Goal: Task Accomplishment & Management: Manage account settings

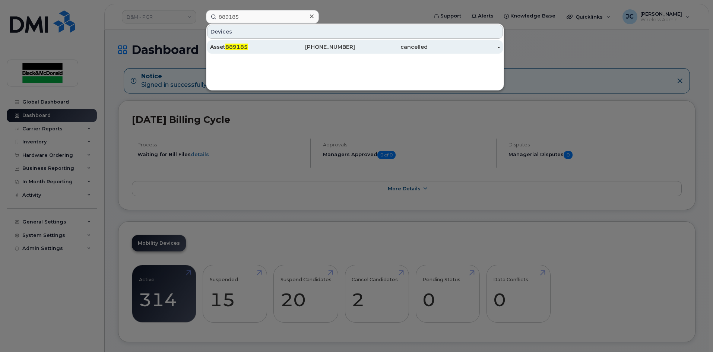
type input "889185"
click at [337, 48] on div "416-432-7762" at bounding box center [319, 46] width 73 height 7
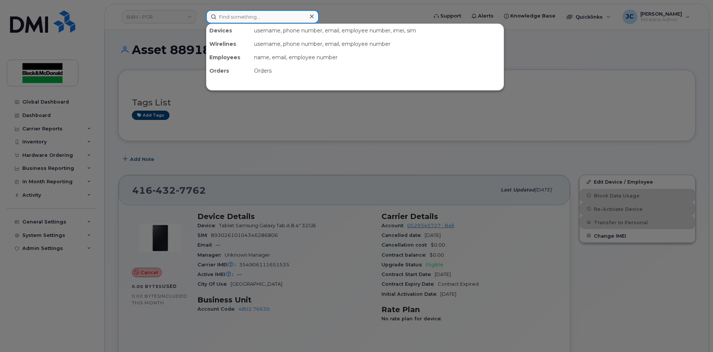
click at [237, 15] on input at bounding box center [262, 16] width 113 height 13
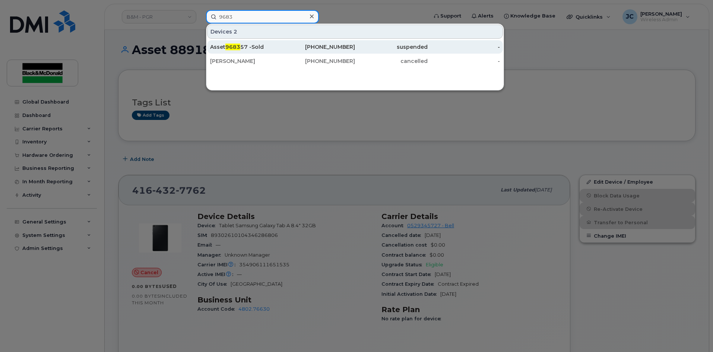
type input "9683"
click at [351, 48] on div "[PHONE_NUMBER]" at bounding box center [319, 46] width 73 height 7
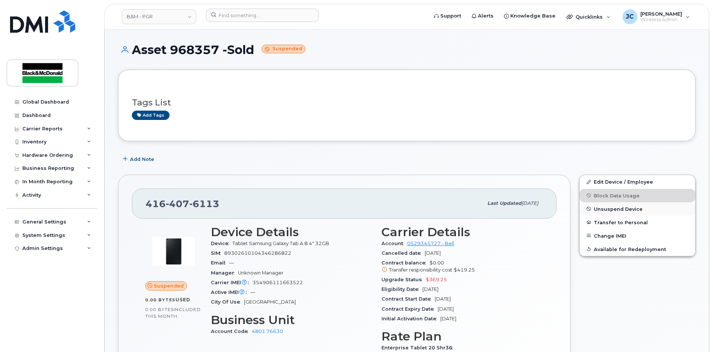
click at [626, 207] on span "Unsuspend Device" at bounding box center [618, 209] width 49 height 6
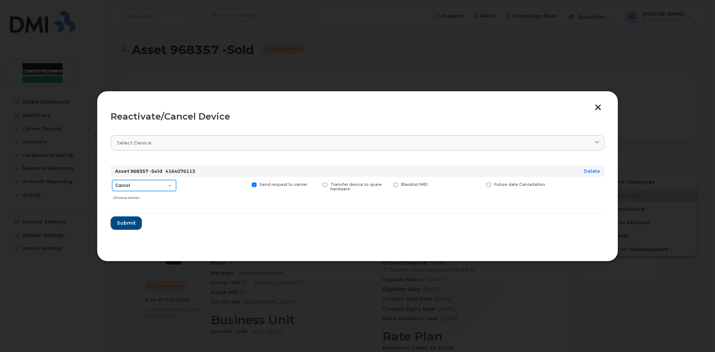
click at [171, 185] on select "Cancel Suspend - Extend Suspension Reactivate" at bounding box center [144, 185] width 64 height 11
select select "[object Object]"
click at [112, 180] on select "Cancel Suspend - Extend Suspension Reactivate" at bounding box center [144, 185] width 64 height 11
click at [133, 223] on span "Submit" at bounding box center [126, 222] width 19 height 7
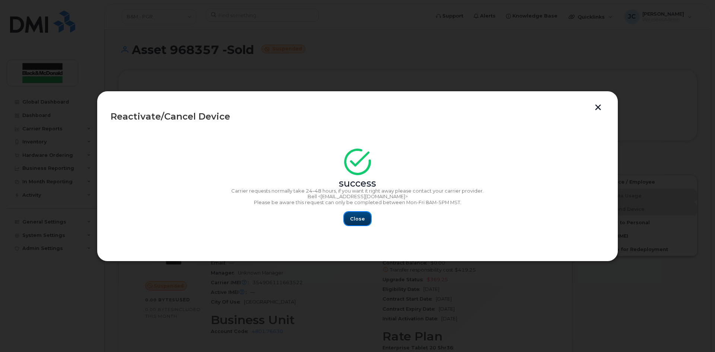
click at [357, 220] on span "Close" at bounding box center [357, 218] width 15 height 7
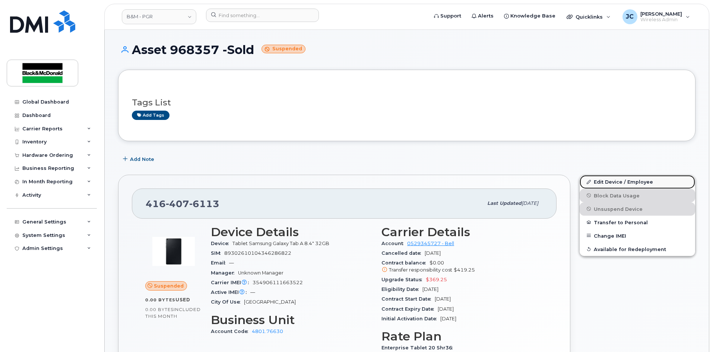
click at [614, 182] on link "Edit Device / Employee" at bounding box center [636, 181] width 115 height 13
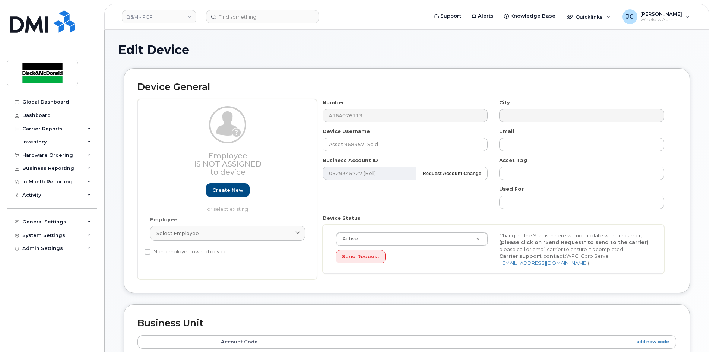
select select "91358"
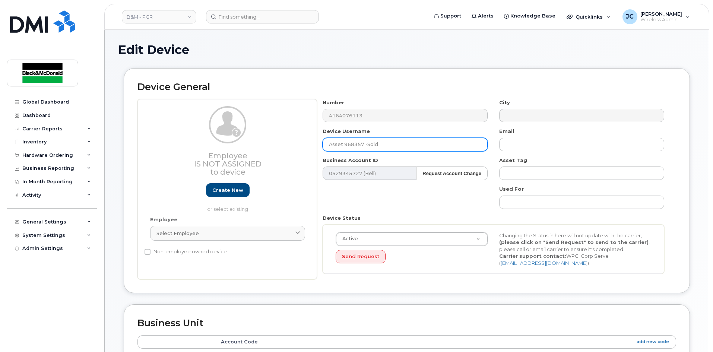
drag, startPoint x: 385, startPoint y: 142, endPoint x: 233, endPoint y: 151, distance: 152.2
click at [234, 150] on div "Employee Is not assigned to device Create new or select existing Employee Selec…" at bounding box center [406, 189] width 538 height 181
type input "S"
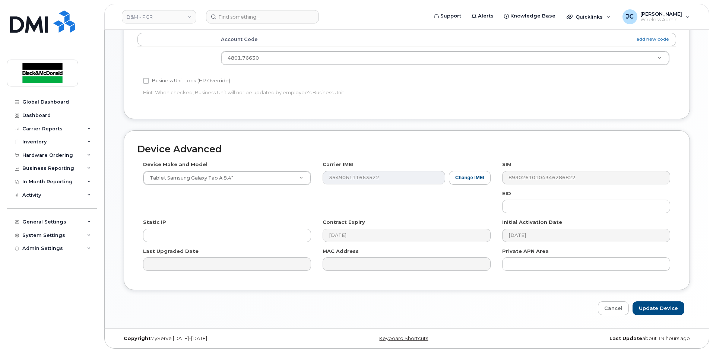
scroll to position [303, 0]
type input "Asset 889185"
click at [654, 308] on input "Update Device" at bounding box center [658, 308] width 52 height 14
type input "Saving..."
